Goal: Information Seeking & Learning: Learn about a topic

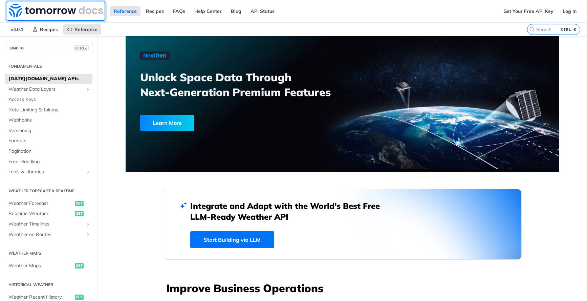
click at [56, 12] on img at bounding box center [56, 11] width 94 height 14
